Goal: Task Accomplishment & Management: Use online tool/utility

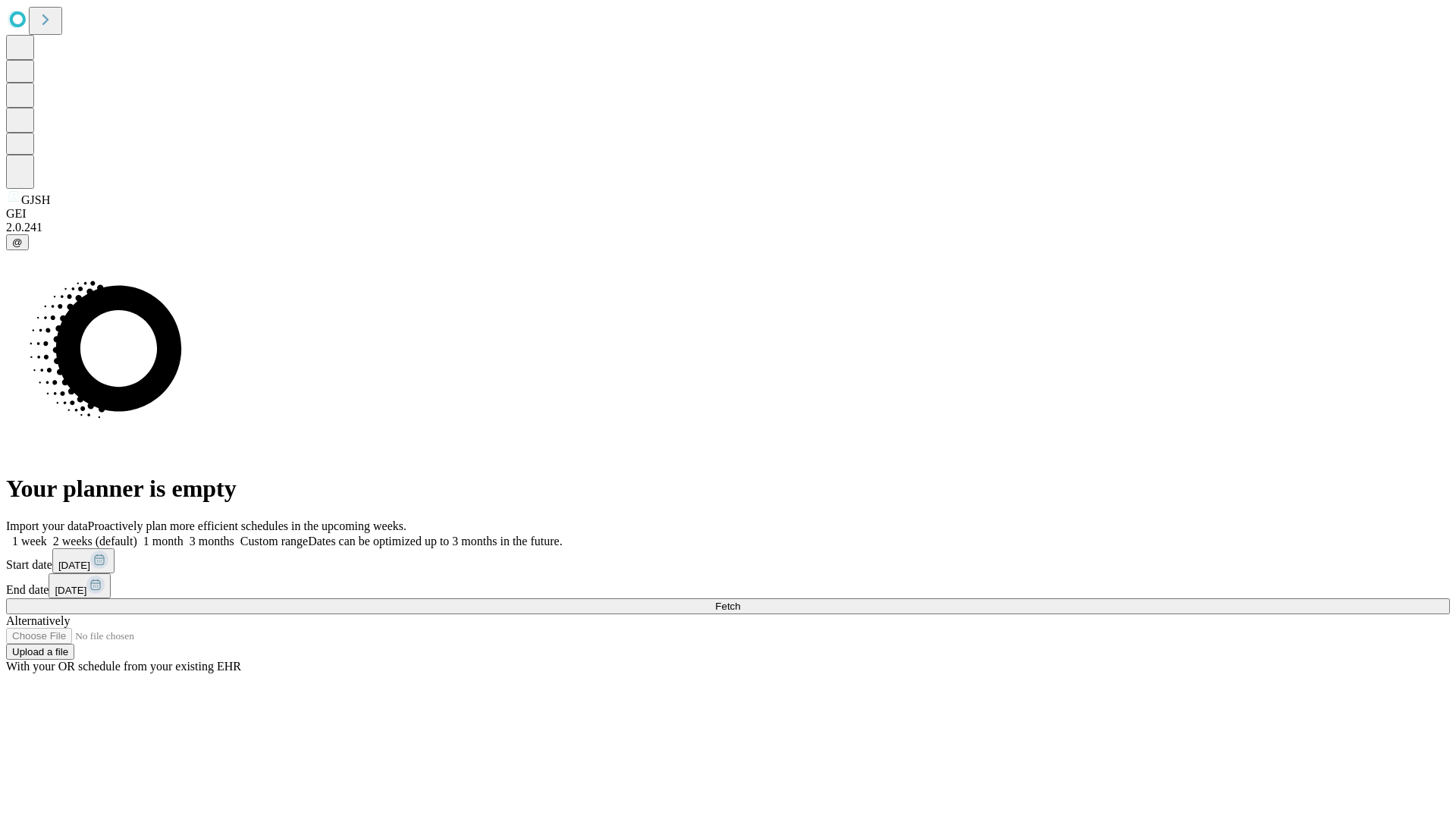
click at [740, 601] on span "Fetch" at bounding box center [728, 607] width 25 height 12
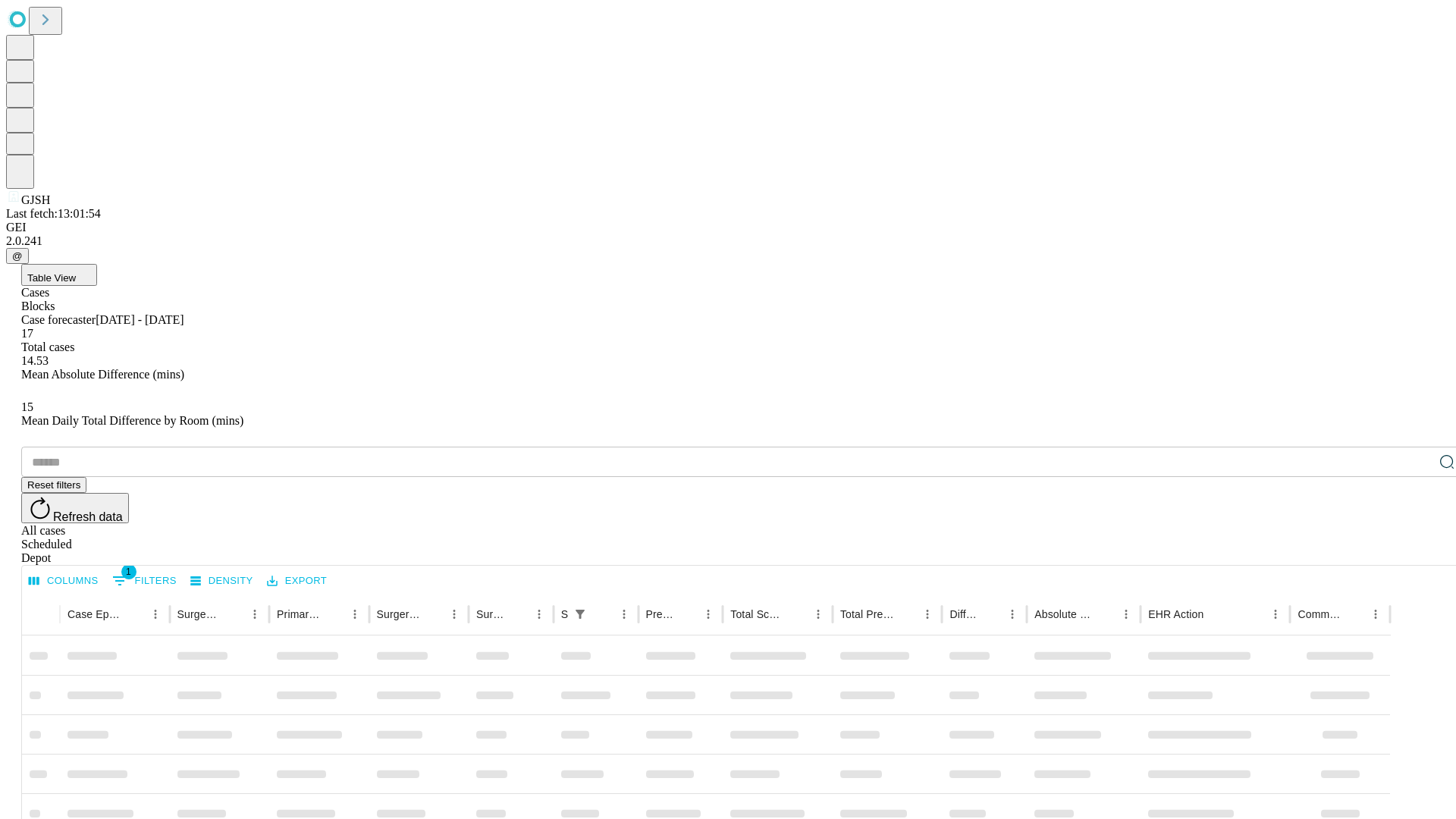
click at [1416, 551] on div "Depot" at bounding box center [743, 558] width 1444 height 13
